Goal: Task Accomplishment & Management: Complete application form

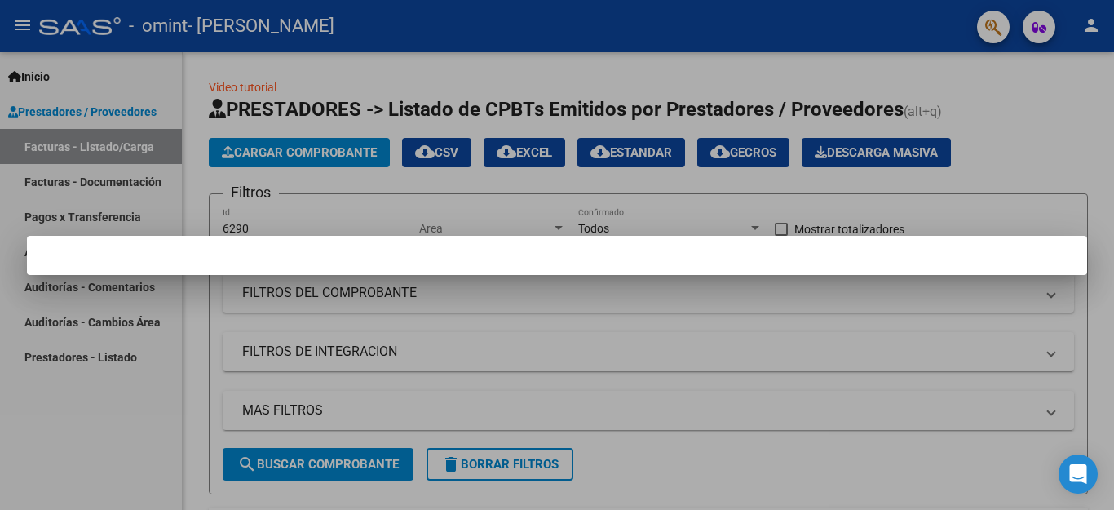
click at [204, 184] on div at bounding box center [557, 255] width 1114 height 510
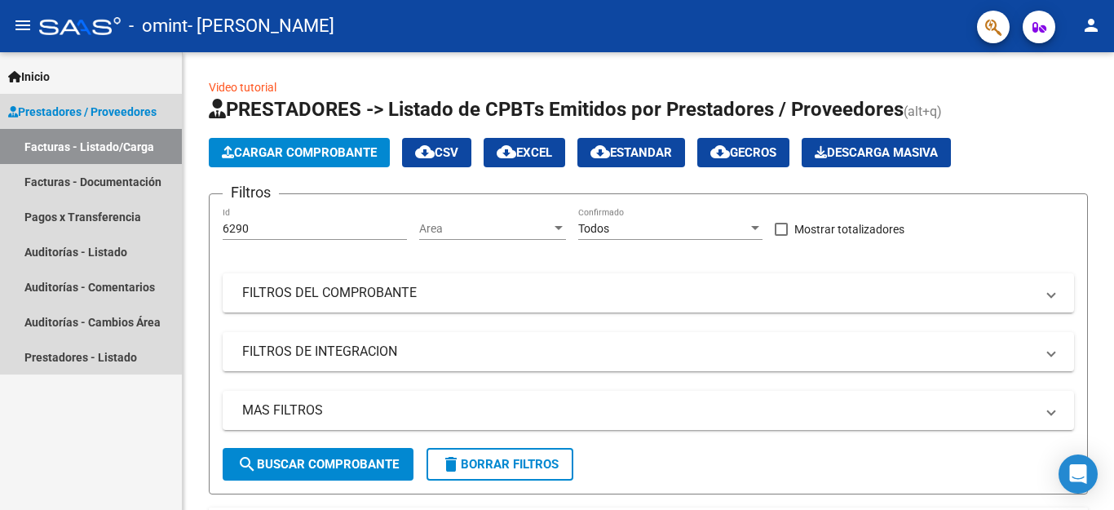
click at [66, 146] on link "Facturas - Listado/Carga" at bounding box center [91, 146] width 182 height 35
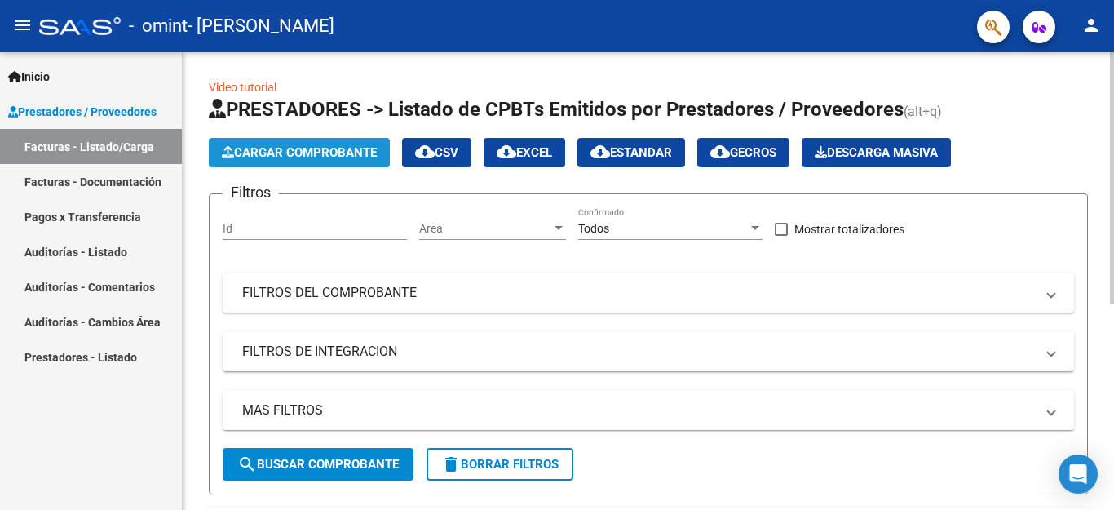
click at [320, 155] on span "Cargar Comprobante" at bounding box center [299, 152] width 155 height 15
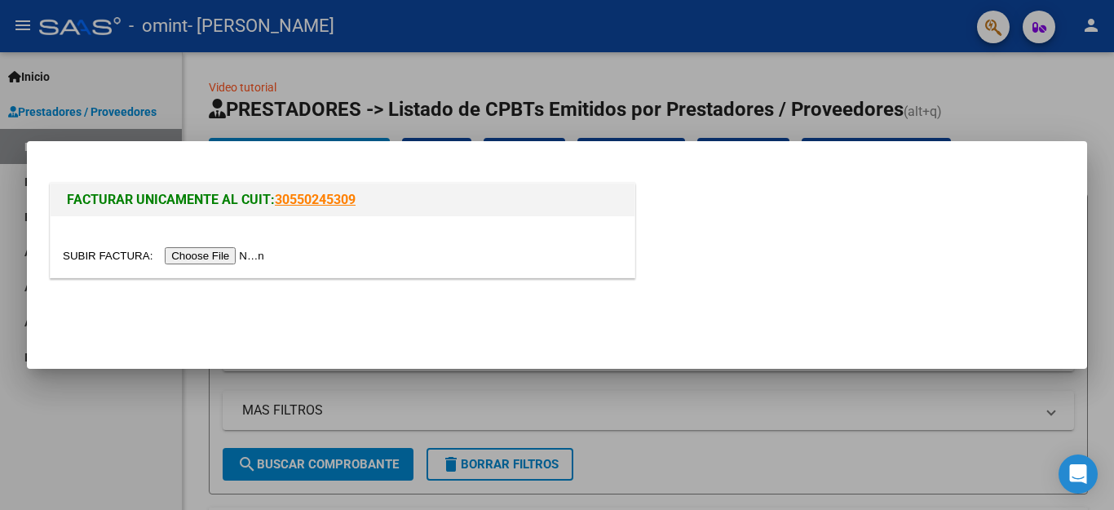
click at [226, 259] on input "file" at bounding box center [166, 255] width 206 height 17
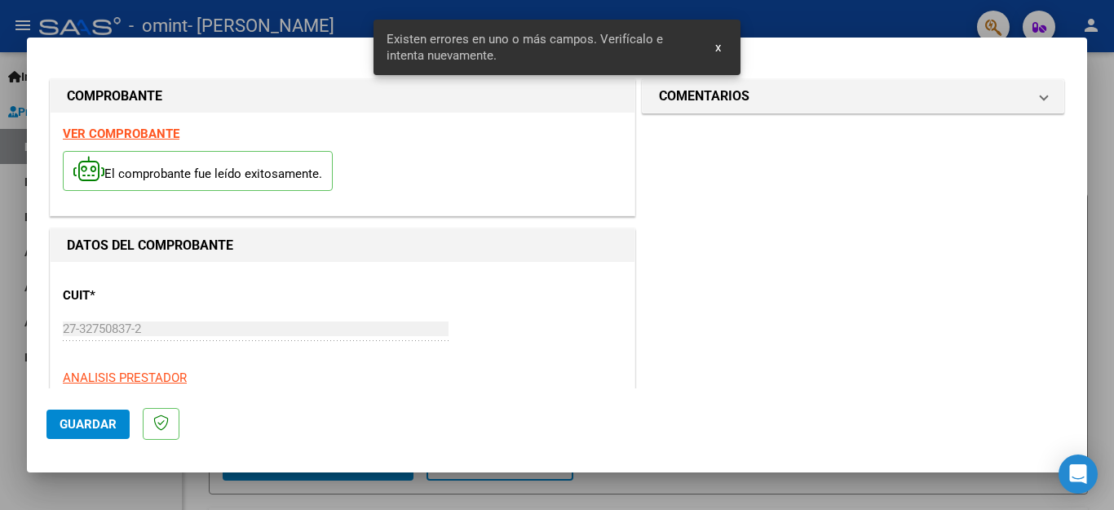
scroll to position [372, 0]
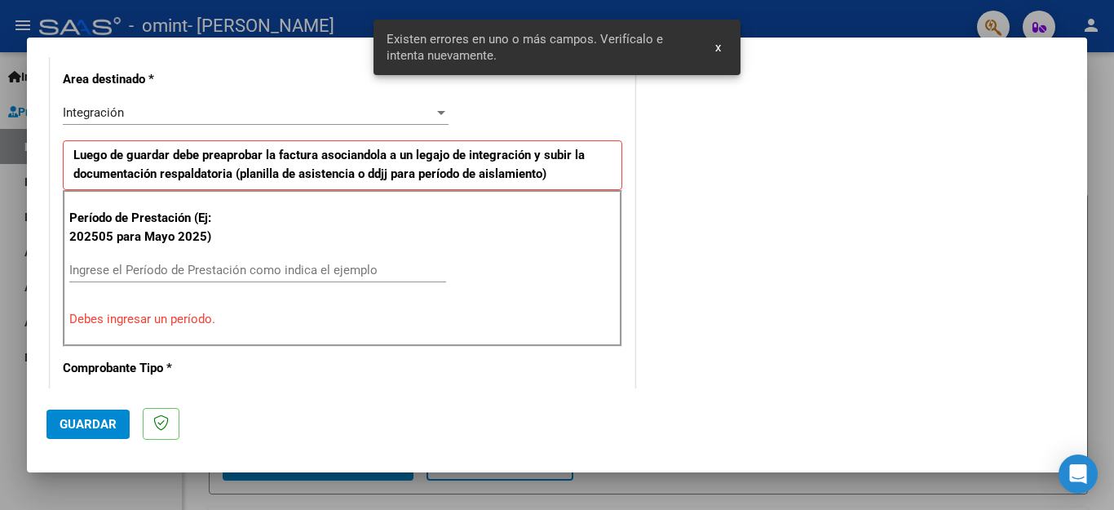
click at [172, 271] on input "Ingrese el Período de Prestación como indica el ejemplo" at bounding box center [257, 270] width 377 height 15
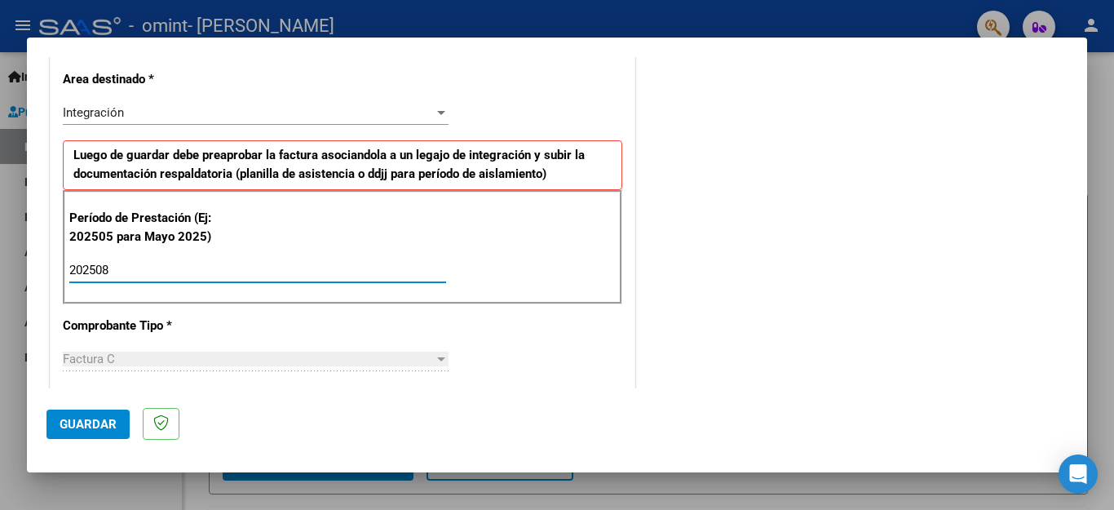
type input "202508"
click at [90, 418] on span "Guardar" at bounding box center [88, 424] width 57 height 15
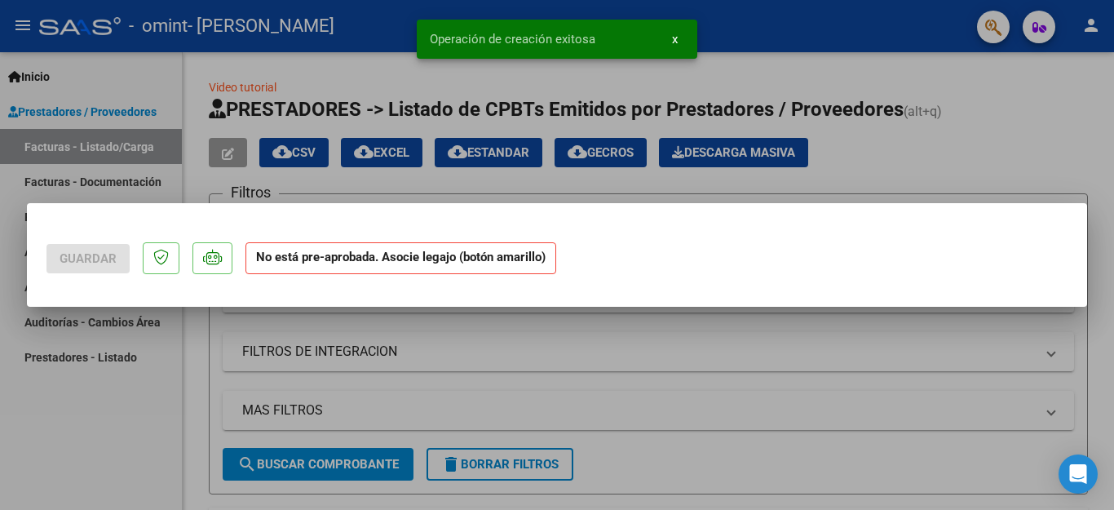
scroll to position [0, 0]
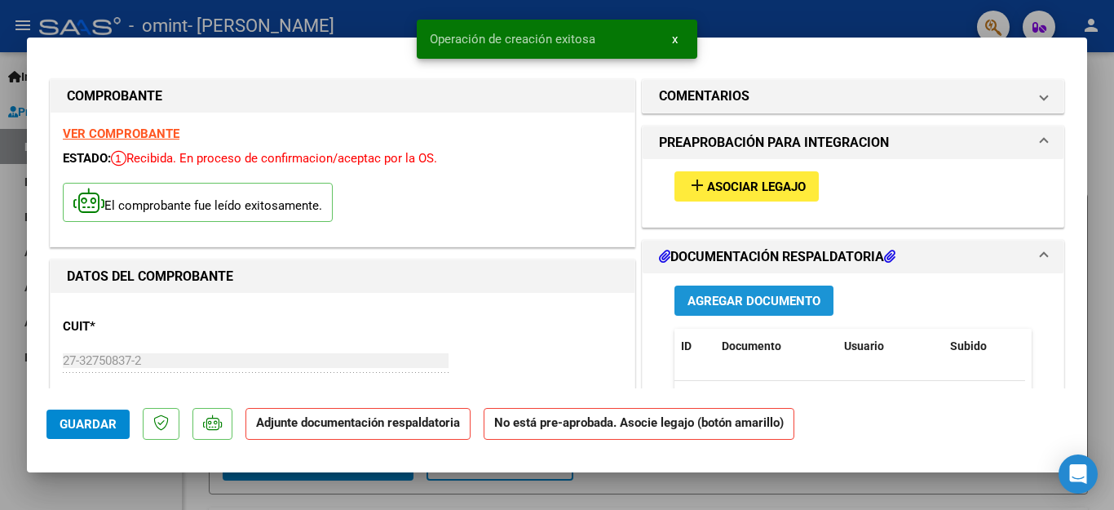
click at [760, 299] on span "Agregar Documento" at bounding box center [754, 301] width 133 height 15
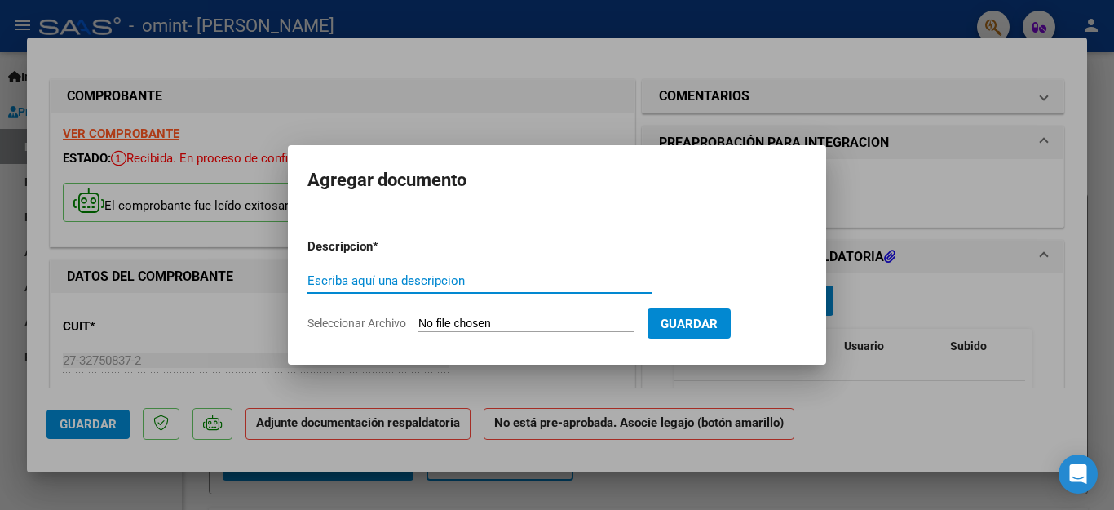
click at [481, 313] on form "Descripcion * Escriba aquí una descripcion Seleccionar Archivo Guardar" at bounding box center [557, 284] width 499 height 119
click at [473, 323] on input "Seleccionar Archivo" at bounding box center [527, 325] width 216 height 16
type input "C:\fakepath\planilla de asistencia_27327508372_011_00002_00001076.pdf"
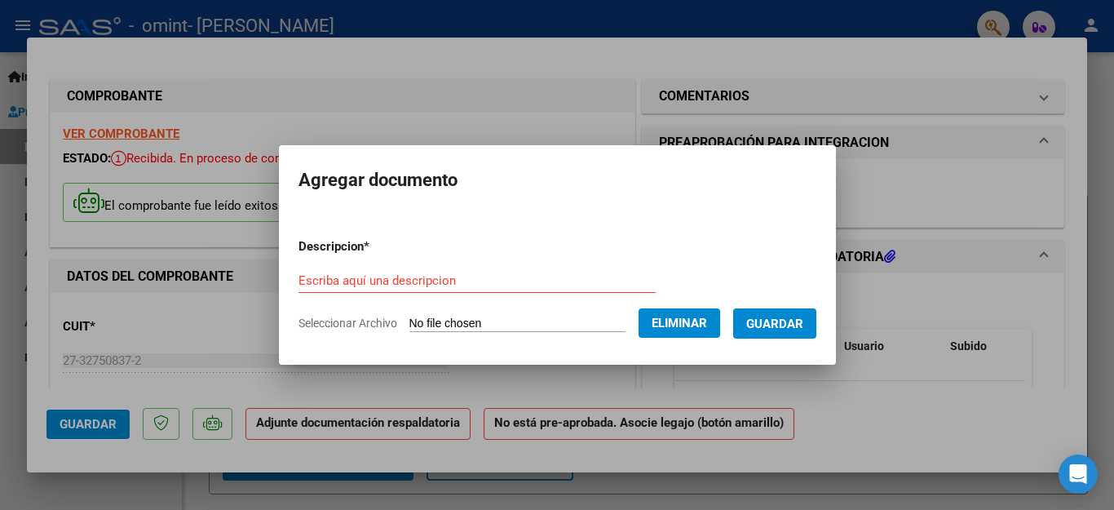
click at [450, 264] on form "Descripcion * Escriba aquí una descripcion Seleccionar Archivo Eliminar Guardar" at bounding box center [558, 284] width 518 height 119
click at [441, 281] on input "Escriba aquí una descripcion" at bounding box center [477, 280] width 357 height 15
type input "planilla de asistencia"
click at [757, 323] on span "Guardar" at bounding box center [774, 324] width 57 height 15
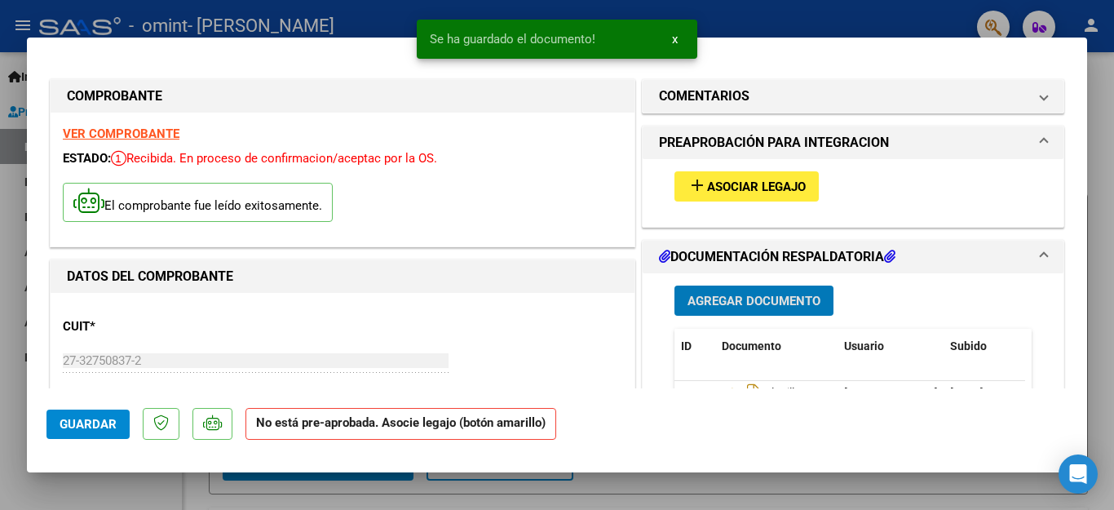
click at [101, 415] on button "Guardar" at bounding box center [88, 424] width 83 height 29
click at [671, 509] on div at bounding box center [557, 255] width 1114 height 510
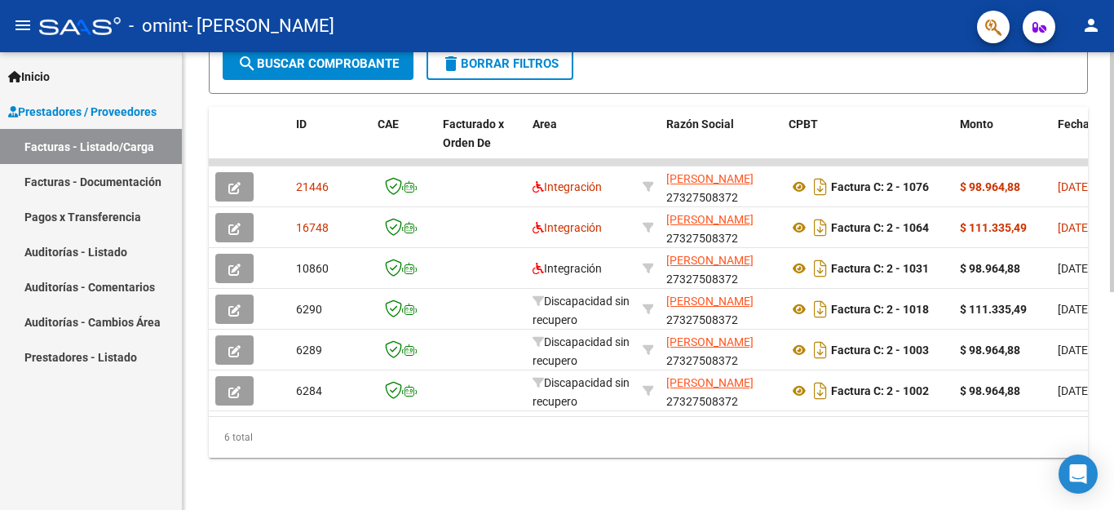
scroll to position [408, 0]
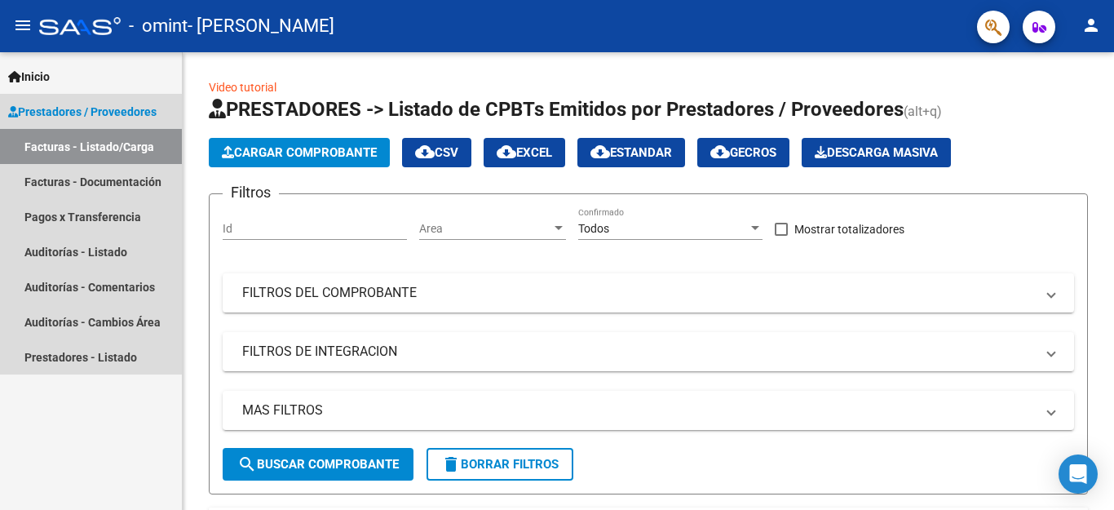
click at [113, 160] on link "Facturas - Listado/Carga" at bounding box center [91, 146] width 182 height 35
